Goal: Transaction & Acquisition: Purchase product/service

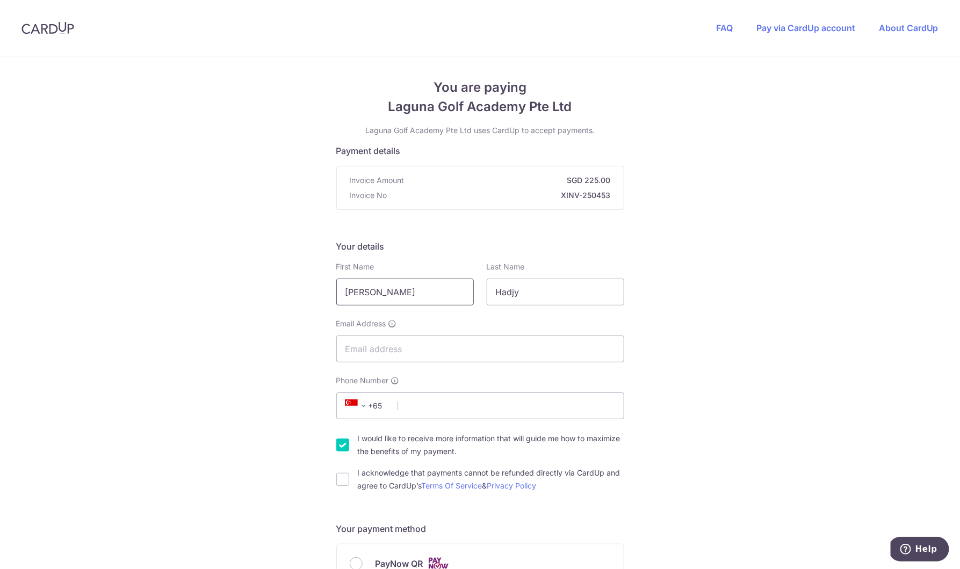
click at [377, 292] on input "[PERSON_NAME]" at bounding box center [405, 292] width 138 height 27
drag, startPoint x: 270, startPoint y: 306, endPoint x: 365, endPoint y: 339, distance: 100.6
click at [376, 349] on input "Email Address" at bounding box center [480, 349] width 288 height 27
type input "[EMAIL_ADDRESS][DOMAIN_NAME]"
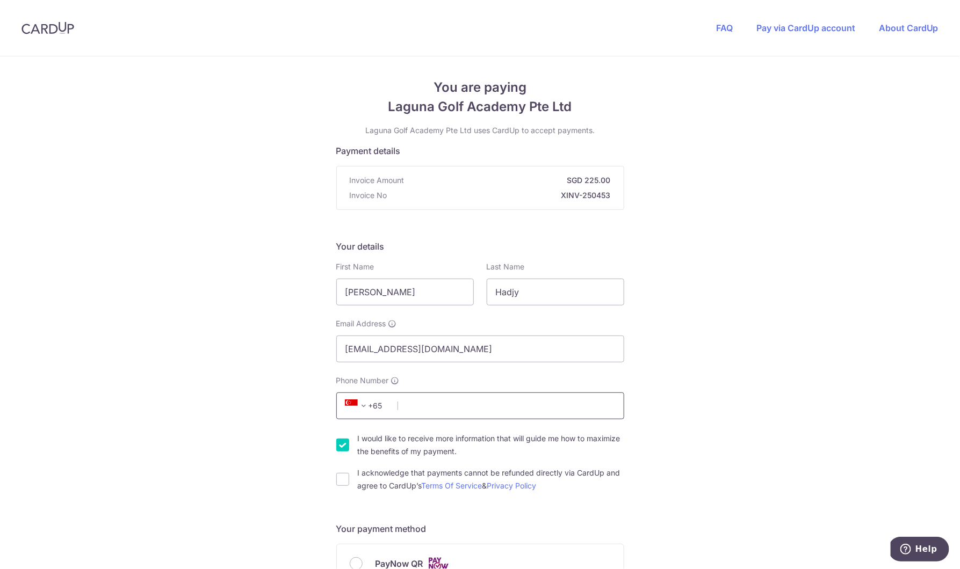
type input "83386983"
type input "449308"
type input "[STREET_ADDRESS]"
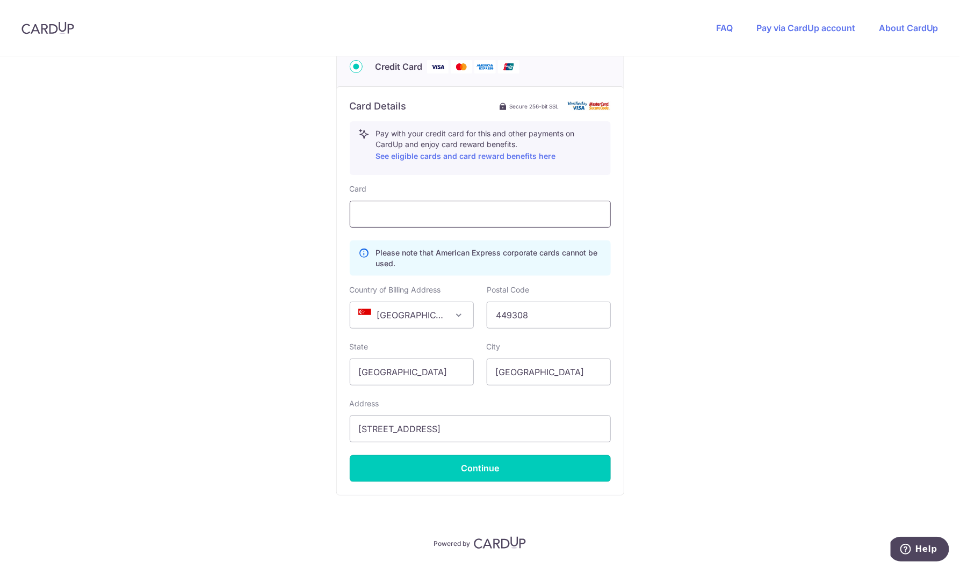
drag, startPoint x: 460, startPoint y: 470, endPoint x: 394, endPoint y: 218, distance: 261.0
click at [440, 328] on div "Card Please note that American Express corporate cards cannot be used. Country …" at bounding box center [480, 333] width 261 height 299
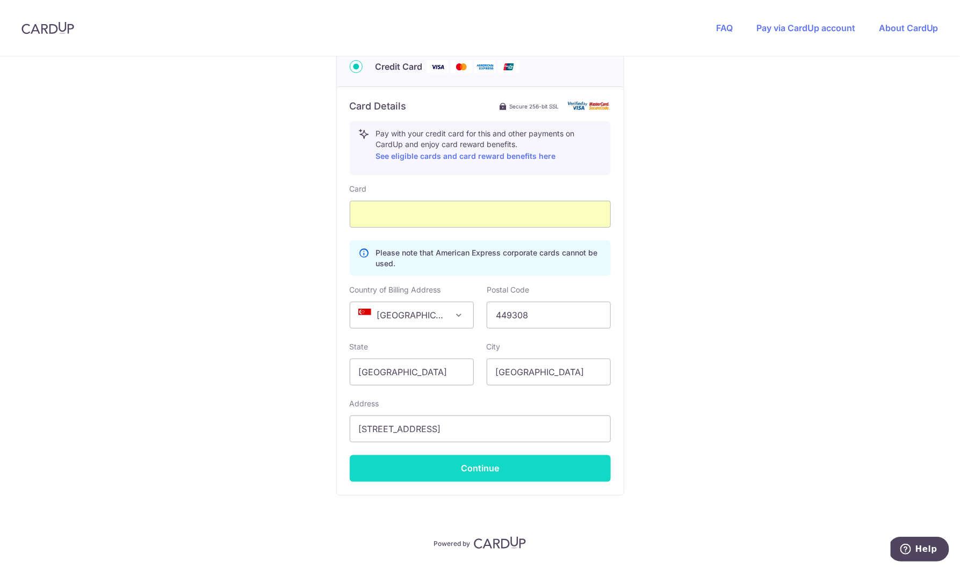
click at [475, 472] on button "Continue" at bounding box center [480, 469] width 261 height 27
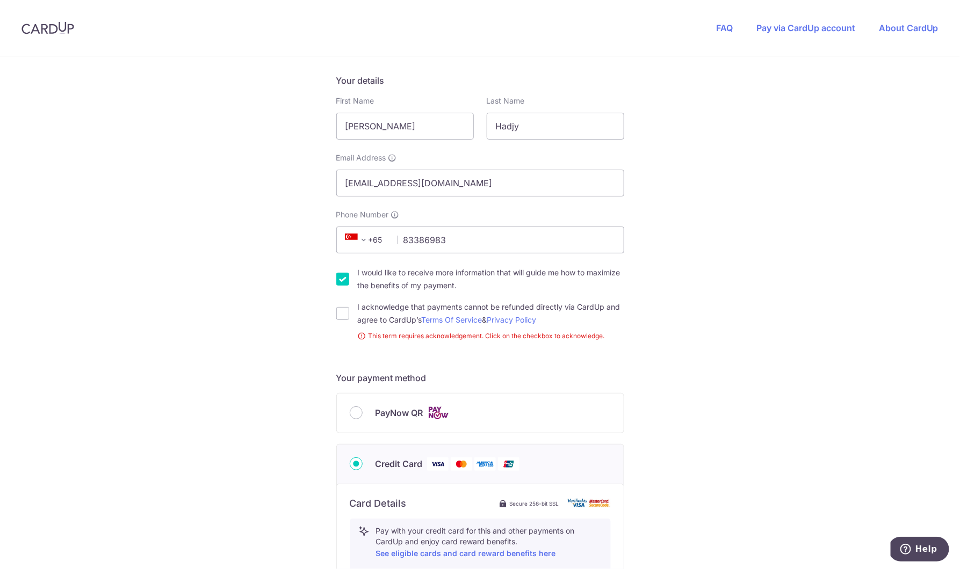
click at [351, 303] on div "I acknowledge that payments cannot be refunded directly via CardUp and agree to…" at bounding box center [480, 314] width 288 height 26
click at [341, 319] on input "I acknowledge that payments cannot be refunded directly via CardUp and agree to…" at bounding box center [342, 313] width 13 height 13
checkbox input "true"
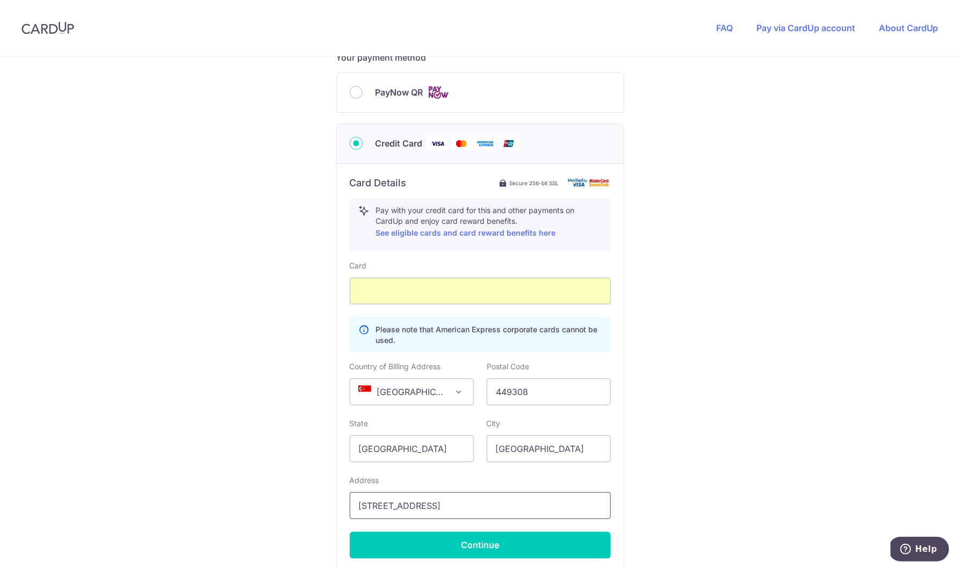
scroll to position [542, 0]
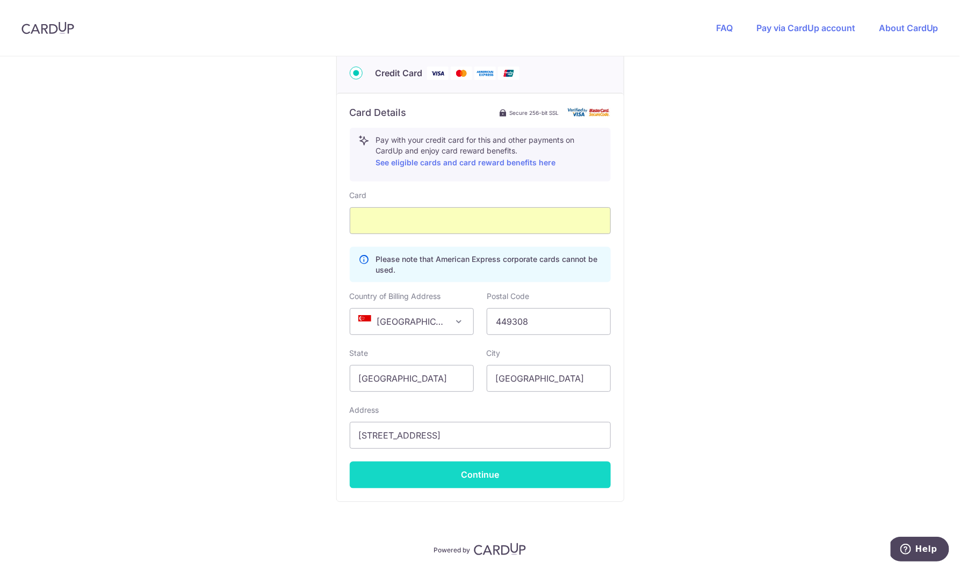
click at [447, 471] on button "Continue" at bounding box center [480, 475] width 261 height 27
type input "**** 4005"
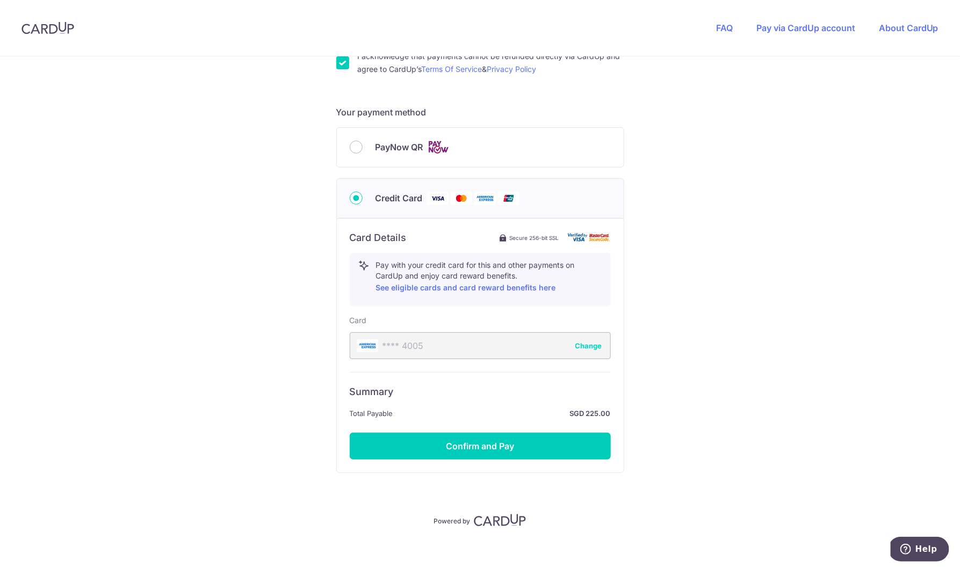
scroll to position [422, 0]
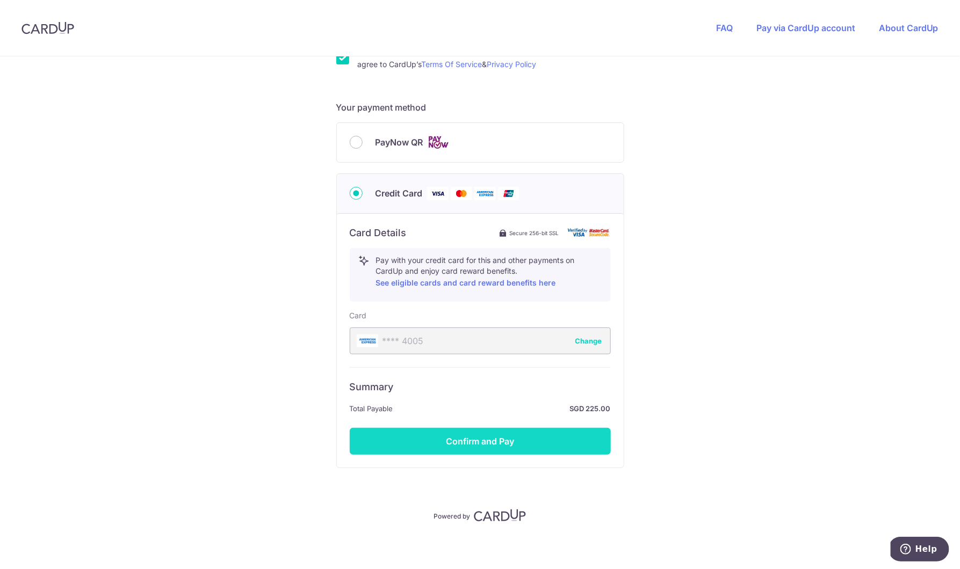
click at [429, 441] on button "Confirm and Pay" at bounding box center [480, 441] width 261 height 27
